Goal: Find contact information: Find contact information

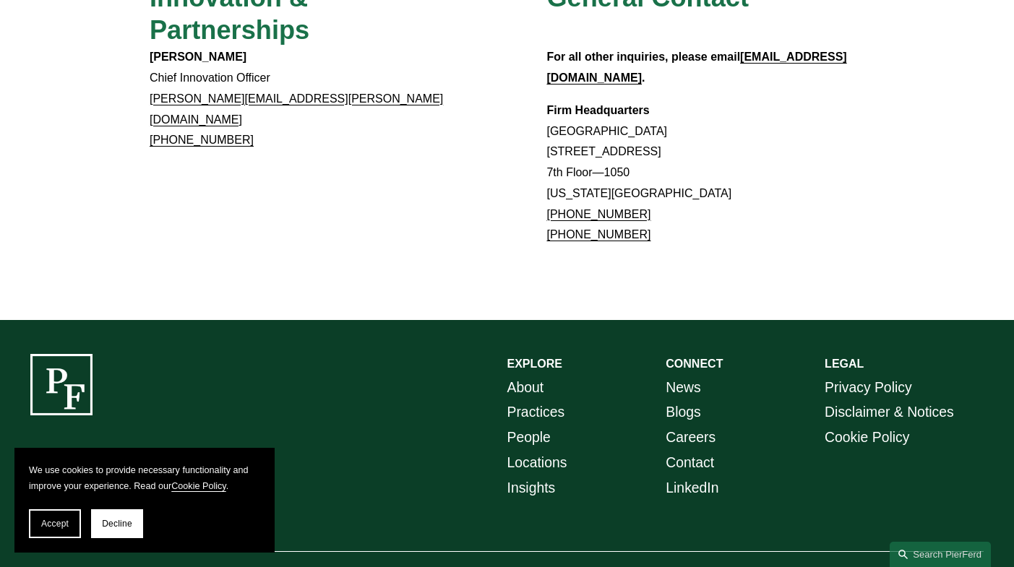
scroll to position [1052, 0]
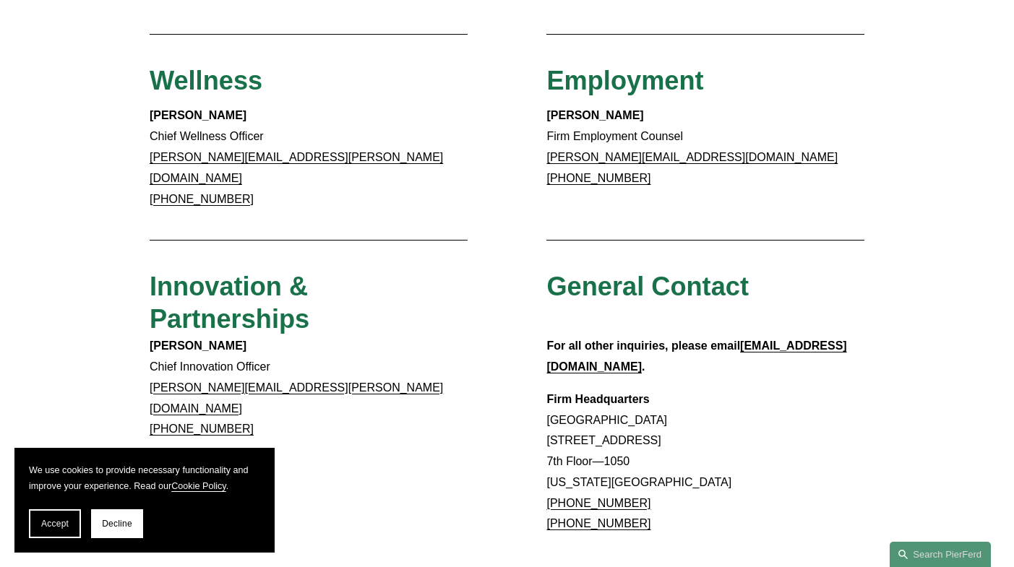
drag, startPoint x: 643, startPoint y: 427, endPoint x: 561, endPoint y: 431, distance: 82.5
click at [561, 431] on p "Firm Headquarters [GEOGRAPHIC_DATA] [STREET_ADDRESS][US_STATE] [PHONE_NUMBER] […" at bounding box center [705, 463] width 318 height 146
copy link ".917.914.2279"
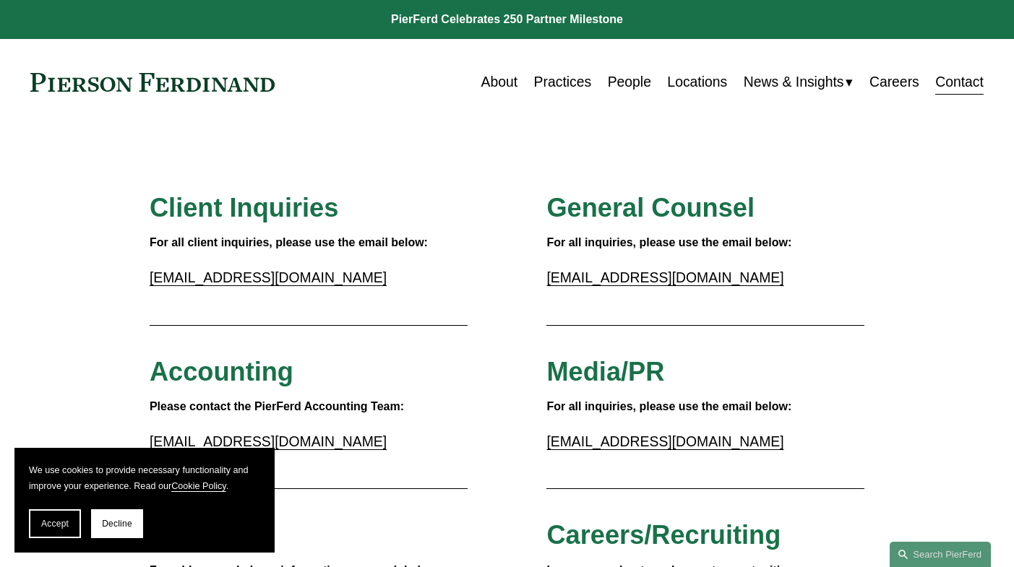
scroll to position [289, 0]
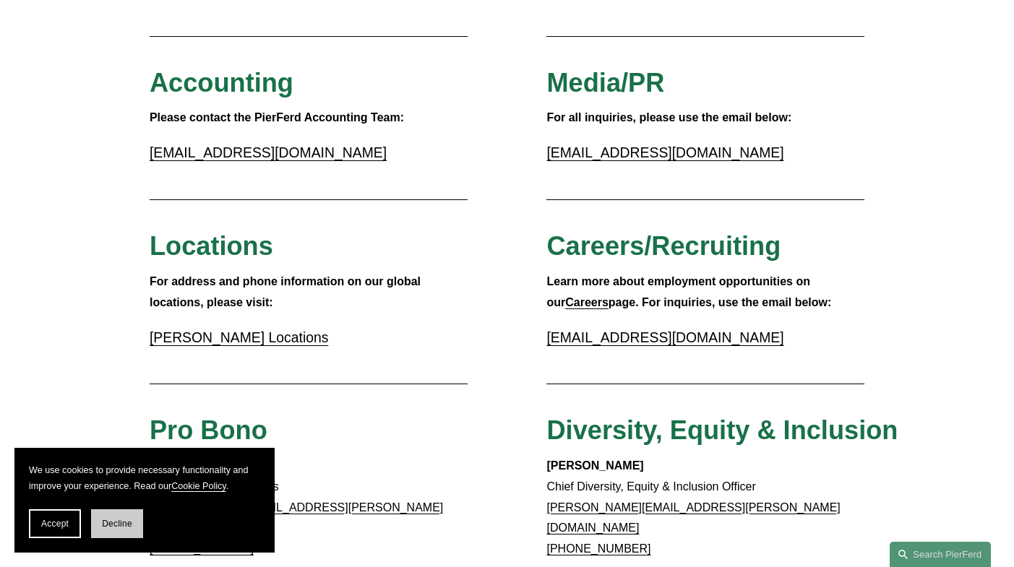
click at [124, 528] on span "Decline" at bounding box center [117, 524] width 30 height 10
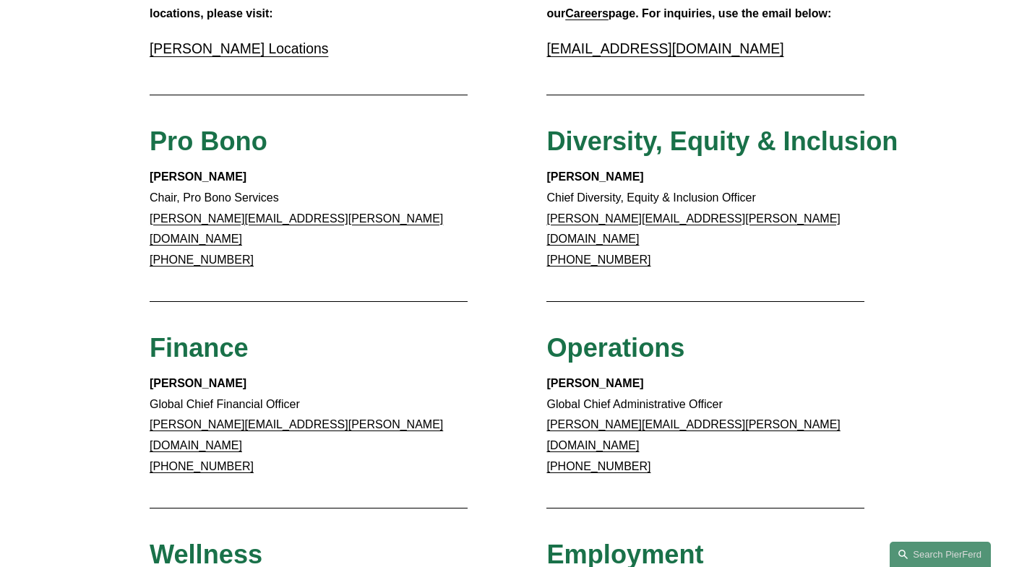
scroll to position [723, 0]
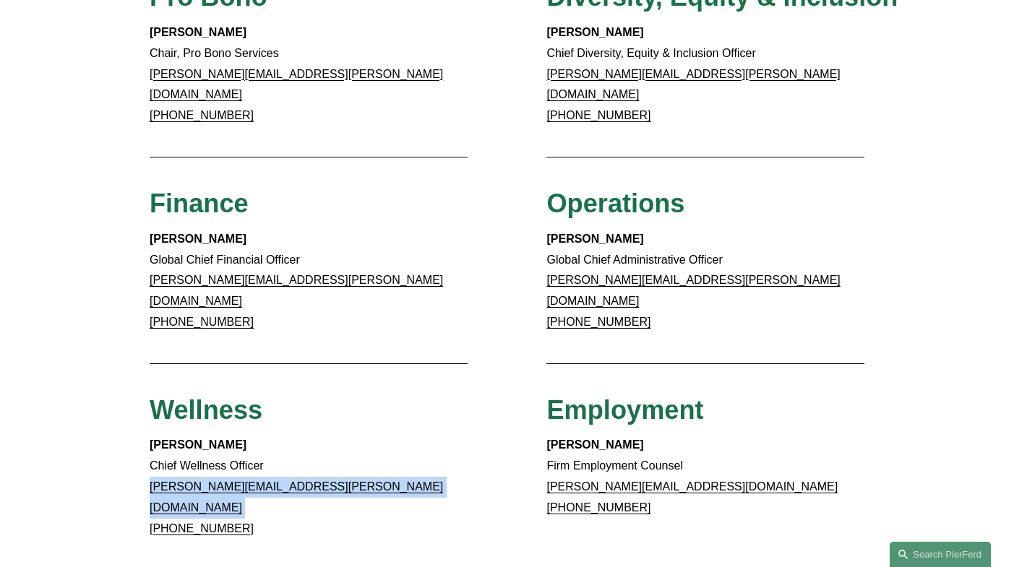
drag, startPoint x: 241, startPoint y: 286, endPoint x: 168, endPoint y: 285, distance: 73.7
click at [168, 285] on p "[PERSON_NAME] Global Chief Financial Officer [PERSON_NAME][EMAIL_ADDRESS][PERSO…" at bounding box center [309, 281] width 318 height 104
copy link "312.583.2723"
drag, startPoint x: 947, startPoint y: 275, endPoint x: 952, endPoint y: 283, distance: 10.4
click at [947, 275] on div "Client Inquiries For all client inquiries, please use the email below: [EMAIL_A…" at bounding box center [507, 171] width 1014 height 1403
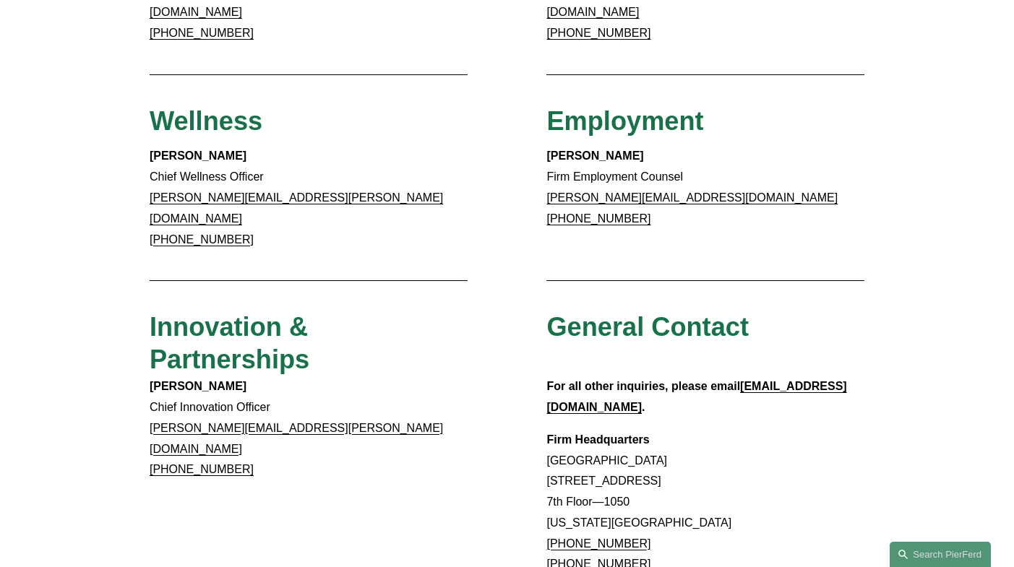
scroll to position [1156, 0]
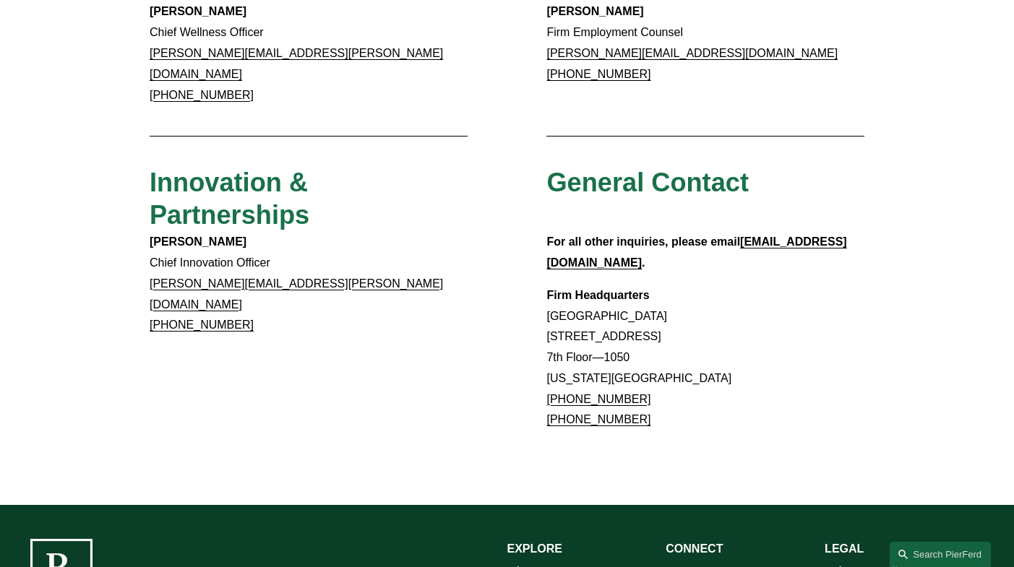
drag, startPoint x: 640, startPoint y: 344, endPoint x: 560, endPoint y: 349, distance: 79.7
click at [560, 349] on p "Firm Headquarters [GEOGRAPHIC_DATA] [STREET_ADDRESS][US_STATE] [PHONE_NUMBER] […" at bounding box center [705, 358] width 318 height 146
copy link ".866.559.1811"
drag, startPoint x: 955, startPoint y: 347, endPoint x: 977, endPoint y: 348, distance: 21.7
